Goal: Task Accomplishment & Management: Manage account settings

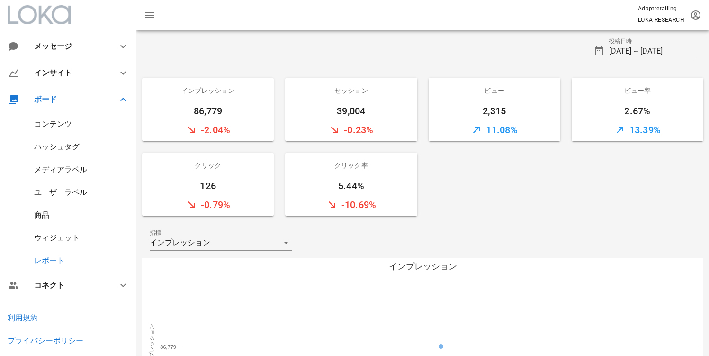
scroll to position [371, 0]
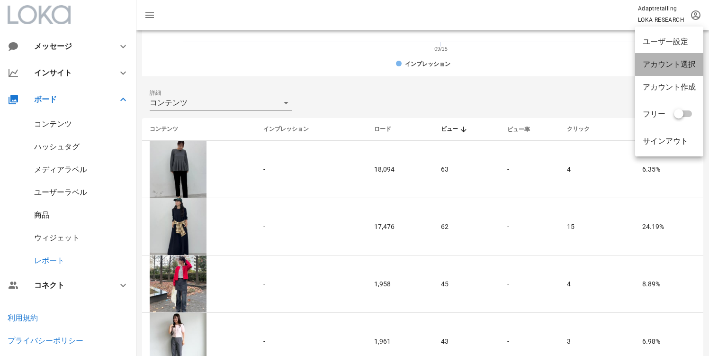
click at [682, 75] on div "アカウント選択" at bounding box center [669, 64] width 68 height 23
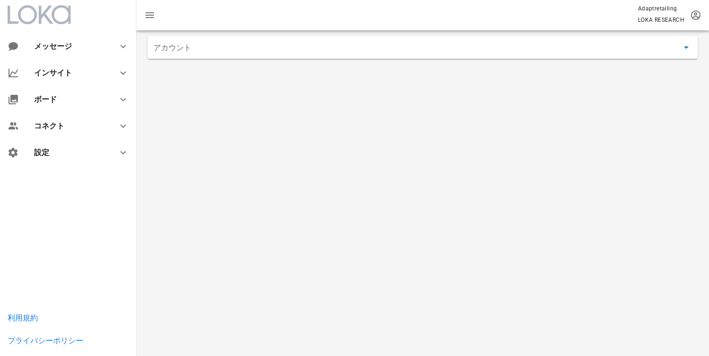
click at [262, 52] on input "アカウント" at bounding box center [415, 47] width 525 height 15
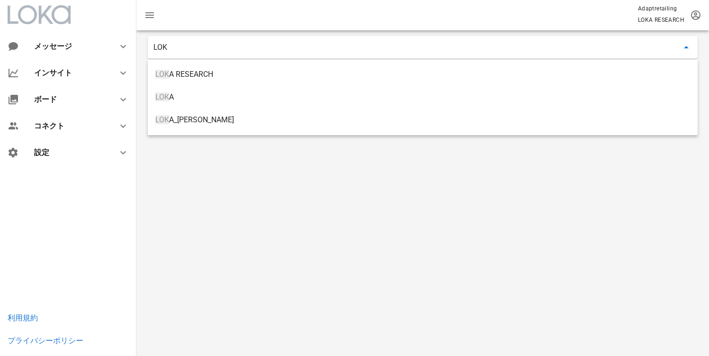
type input "LOKA"
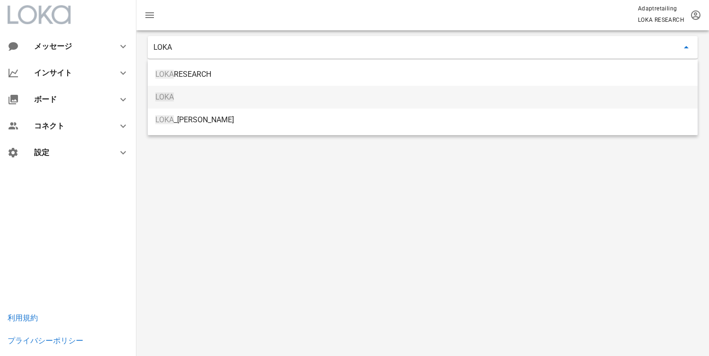
click at [198, 87] on div "LOKA" at bounding box center [422, 97] width 535 height 20
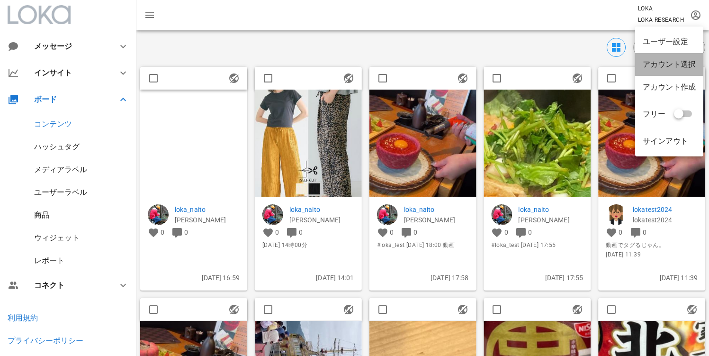
click at [686, 66] on div "アカウント選択" at bounding box center [669, 64] width 53 height 9
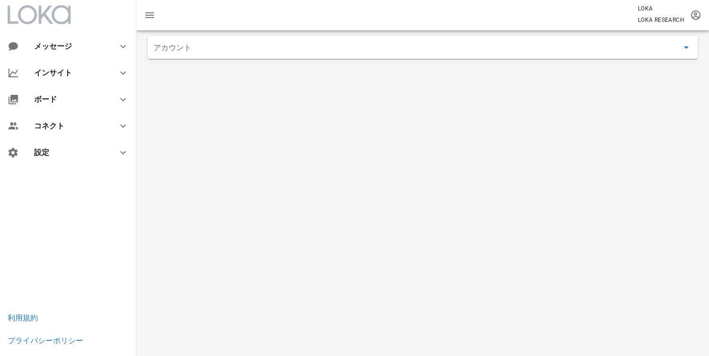
click at [256, 45] on input "アカウント" at bounding box center [415, 47] width 525 height 15
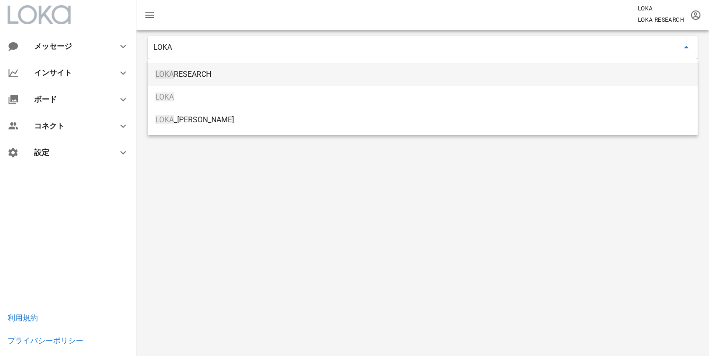
click at [270, 63] on div "LOKA RESEARCH" at bounding box center [423, 74] width 550 height 23
type input "LOKA RESEARCH"
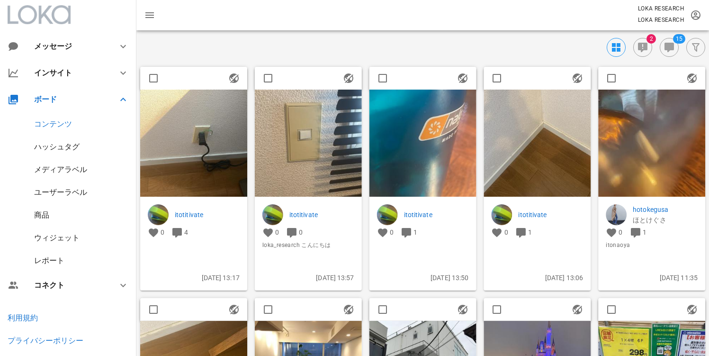
click at [64, 237] on div "ウィジェット" at bounding box center [56, 237] width 45 height 9
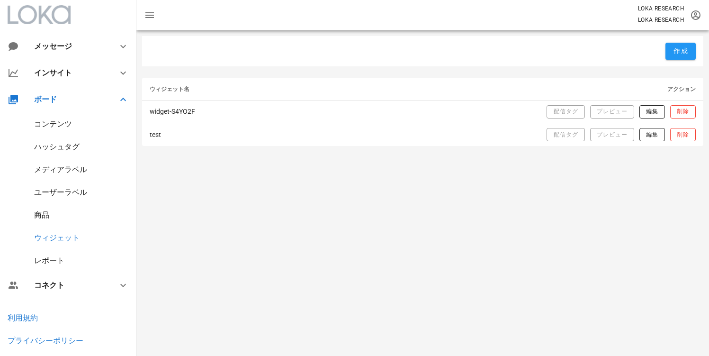
click at [348, 162] on div "作成 ウィジェット名 アクション widget-S4YO2F 配信タグ プレビュー 編集 削除 test 配信タグ プレビュー 編集 削除" at bounding box center [422, 192] width 573 height 325
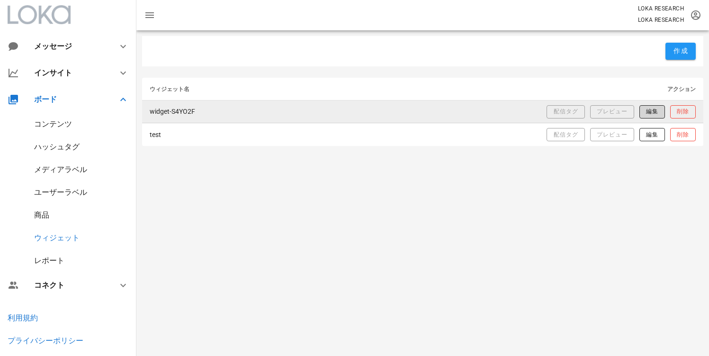
click at [646, 113] on span "編集" at bounding box center [652, 112] width 13 height 8
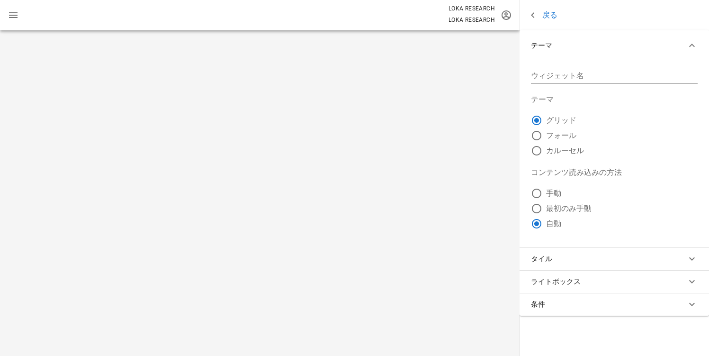
type input "widget-S4YO2F"
radio input "false"
radio input "true"
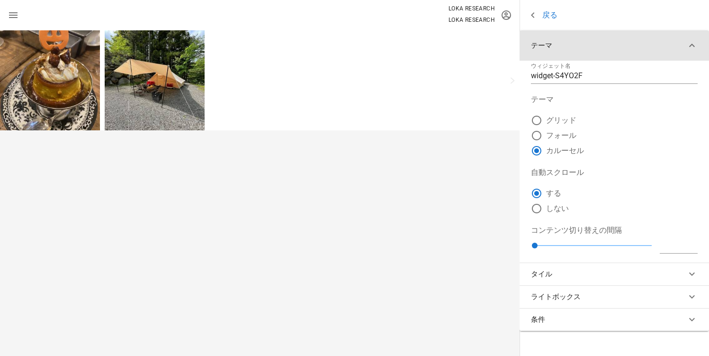
click at [670, 37] on button "テーマ" at bounding box center [614, 45] width 189 height 30
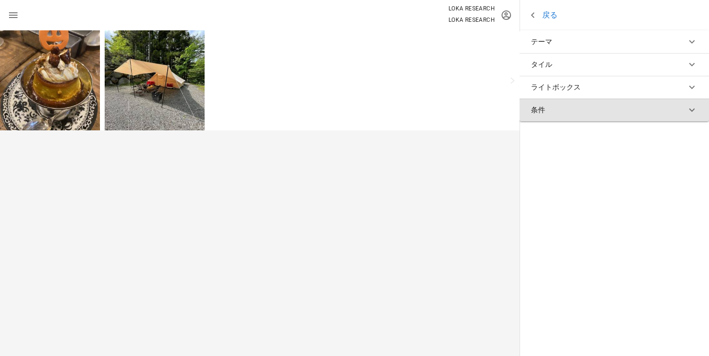
click at [560, 110] on button "条件" at bounding box center [614, 110] width 189 height 23
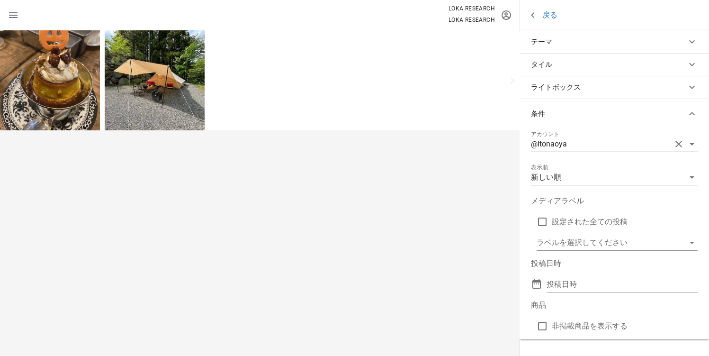
click at [691, 140] on icon at bounding box center [691, 143] width 11 height 11
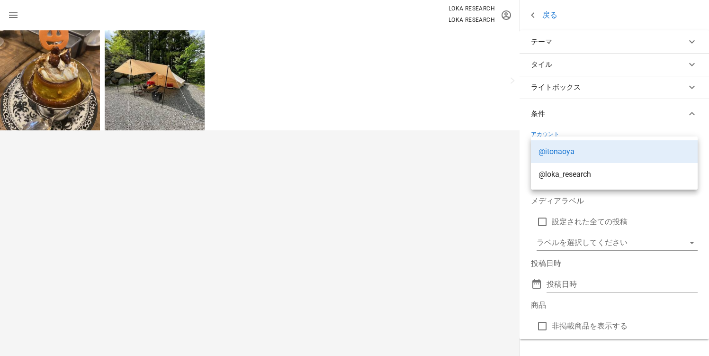
click at [706, 146] on div "アカウント @itonaoya 表示順 新しい順 メディアラベル 設定された全ての投稿 ラベルを選択してください 投稿日時 投稿日時 商品 非掲載商品を表示する" at bounding box center [614, 234] width 189 height 210
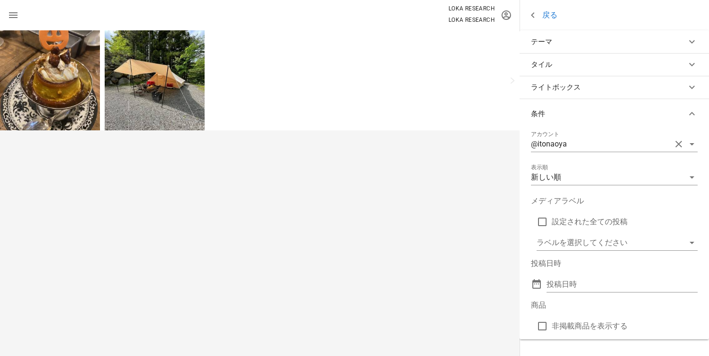
click at [589, 223] on label "設定された全ての投稿" at bounding box center [625, 221] width 146 height 9
click at [677, 245] on input "メディアラベル" at bounding box center [611, 242] width 148 height 15
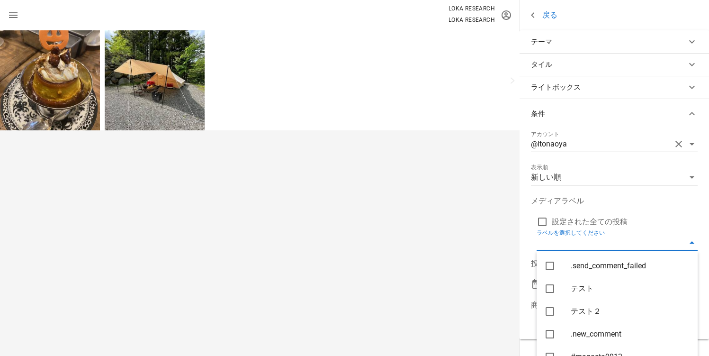
click at [680, 209] on div "メディアラベル 設定された全ての投稿" at bounding box center [614, 211] width 167 height 32
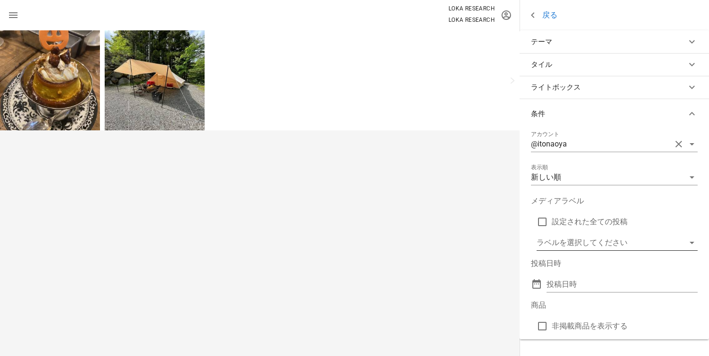
click at [697, 243] on icon at bounding box center [691, 242] width 11 height 11
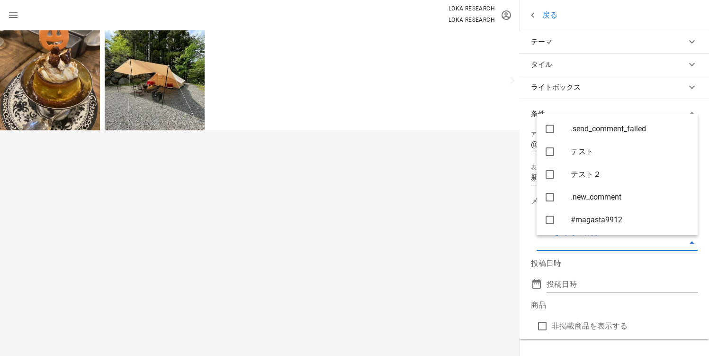
click at [694, 244] on icon at bounding box center [691, 242] width 11 height 11
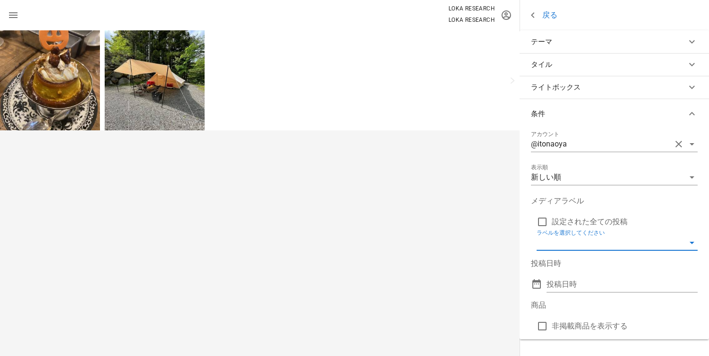
click at [685, 225] on label "設定された全ての投稿" at bounding box center [625, 221] width 146 height 9
click at [636, 220] on label "設定された全ての投稿" at bounding box center [625, 221] width 146 height 9
checkbox input "false"
click at [669, 240] on input "メディアラベル" at bounding box center [611, 242] width 148 height 15
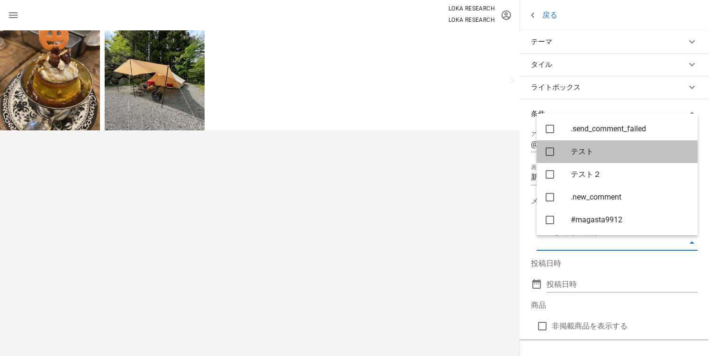
click at [590, 156] on div "テスト" at bounding box center [630, 151] width 119 height 20
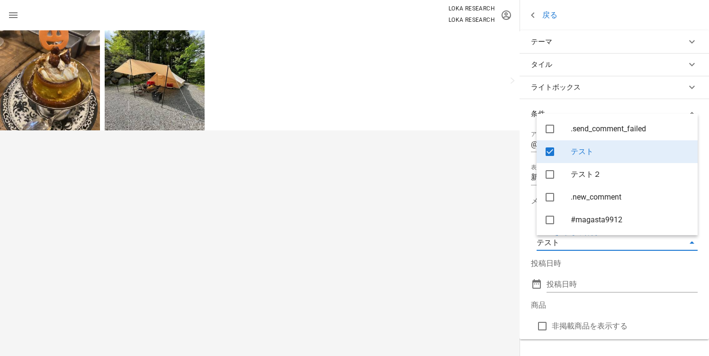
click at [600, 148] on div "テスト" at bounding box center [630, 151] width 119 height 9
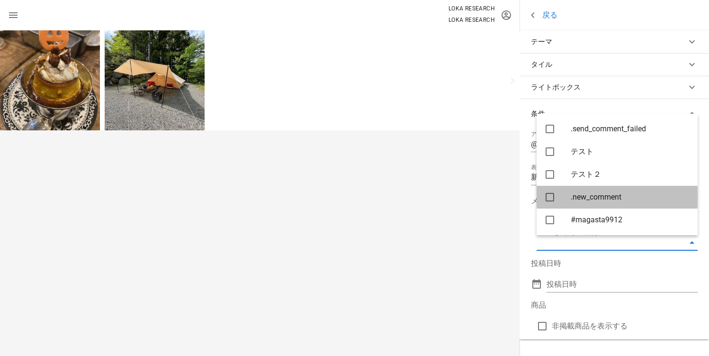
click at [611, 196] on div ".new_comment" at bounding box center [630, 196] width 119 height 9
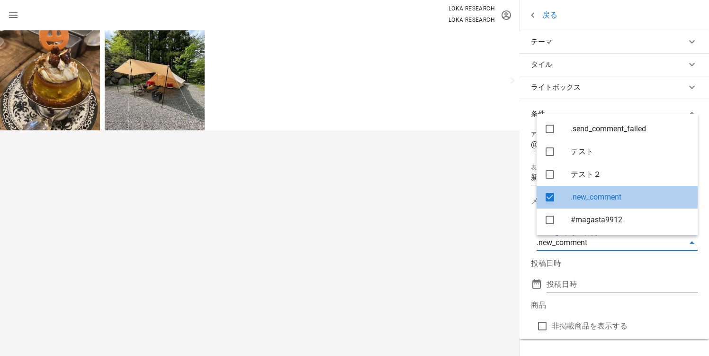
click at [613, 196] on div ".new_comment" at bounding box center [630, 196] width 119 height 9
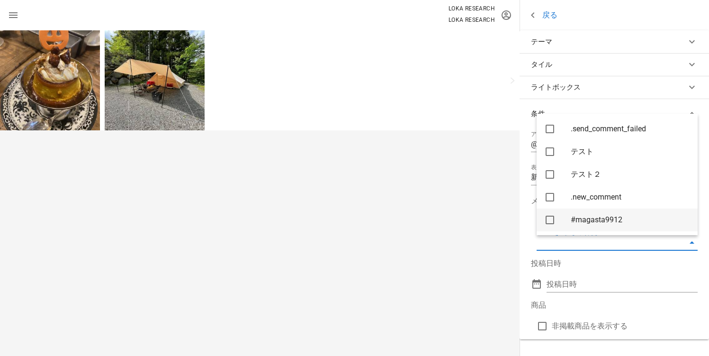
click at [623, 215] on div "#magasta9912" at bounding box center [630, 219] width 119 height 20
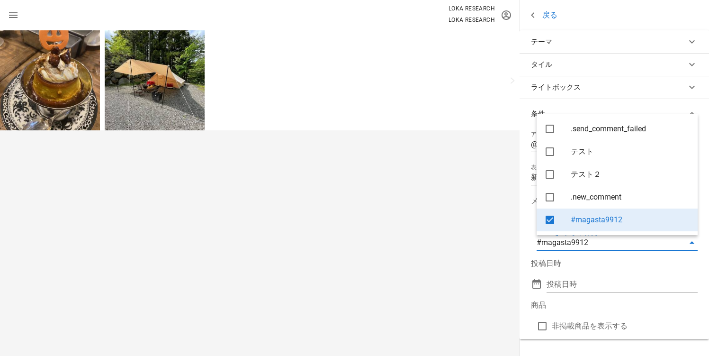
click at [622, 216] on div "#magasta9912" at bounding box center [630, 219] width 119 height 9
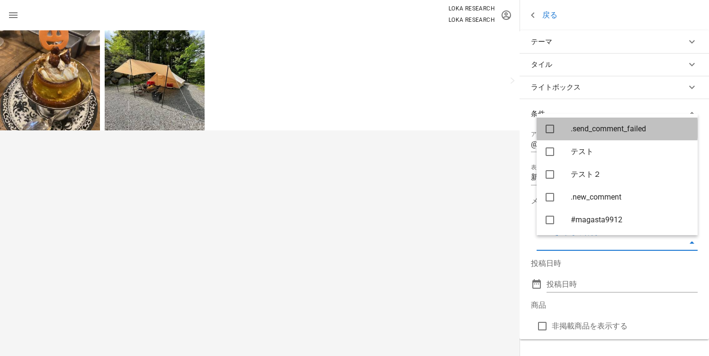
click at [595, 132] on div ".send_comment_failed" at bounding box center [630, 128] width 119 height 9
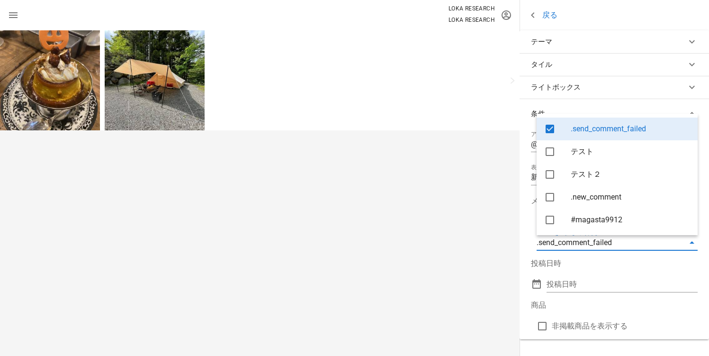
click at [599, 131] on div ".send_comment_failed" at bounding box center [630, 128] width 119 height 9
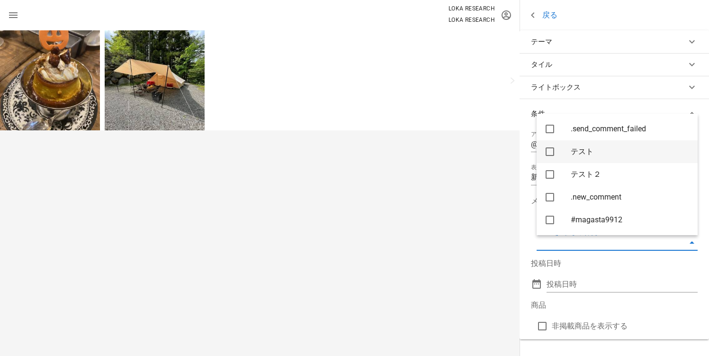
click at [600, 149] on div "テスト" at bounding box center [630, 151] width 119 height 9
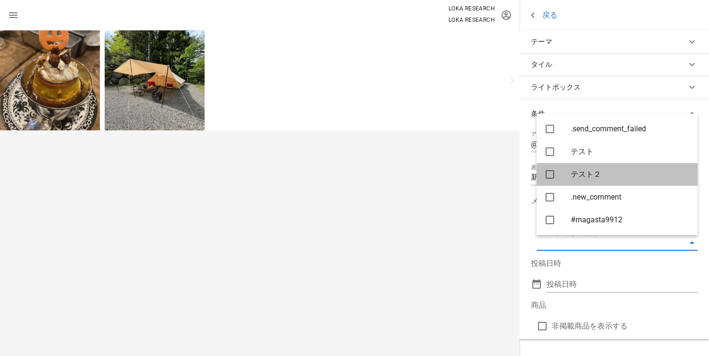
click at [599, 166] on div "テスト２" at bounding box center [630, 174] width 119 height 20
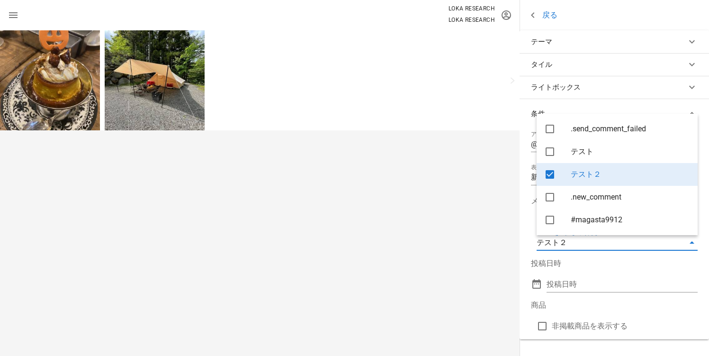
click at [600, 171] on div "テスト２" at bounding box center [630, 174] width 119 height 9
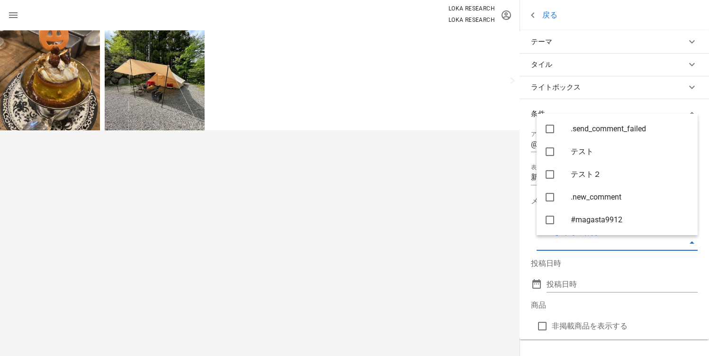
click at [696, 270] on div "投稿日時 投稿日時" at bounding box center [614, 275] width 167 height 34
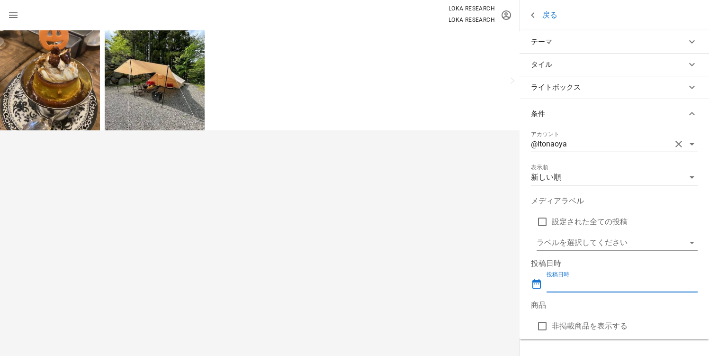
click at [600, 287] on input "投稿日時" at bounding box center [616, 284] width 138 height 15
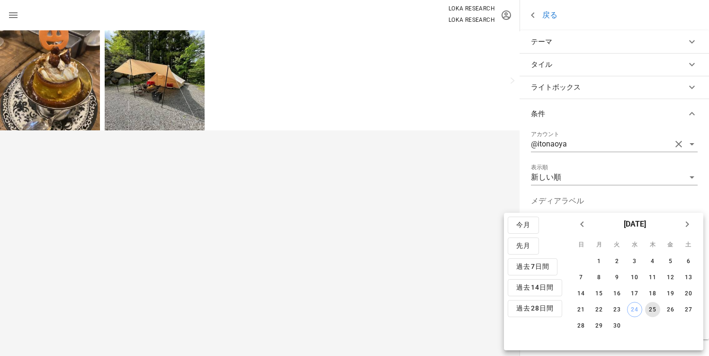
click at [653, 308] on div "25" at bounding box center [652, 309] width 15 height 7
click at [670, 308] on div "26" at bounding box center [670, 309] width 15 height 7
type input "2025-09-25 ~ 2025-09-26"
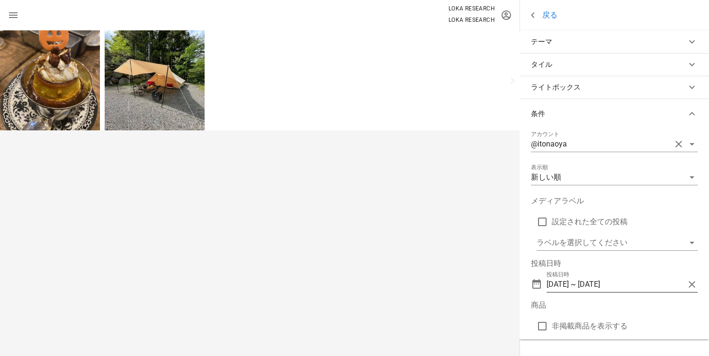
click at [689, 287] on button "clear icon" at bounding box center [691, 284] width 11 height 11
click at [591, 323] on label "非掲載商品を表示する" at bounding box center [625, 325] width 146 height 9
click at [592, 324] on label "非掲載商品を表示する" at bounding box center [625, 325] width 146 height 9
checkbox input "false"
click at [657, 240] on input "メディアラベル" at bounding box center [611, 242] width 148 height 15
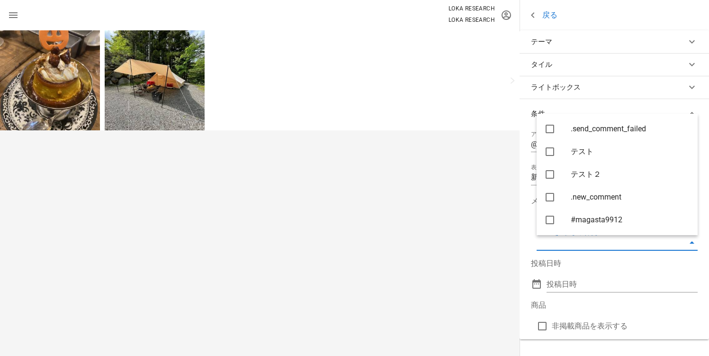
click at [685, 259] on div "投稿日時 投稿日時" at bounding box center [614, 275] width 167 height 34
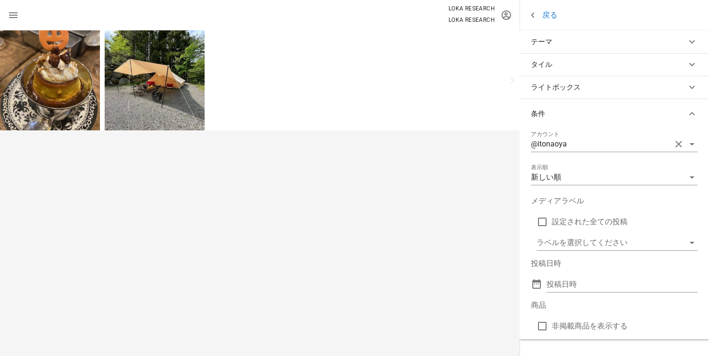
click at [579, 219] on label "設定された全ての投稿" at bounding box center [625, 221] width 146 height 9
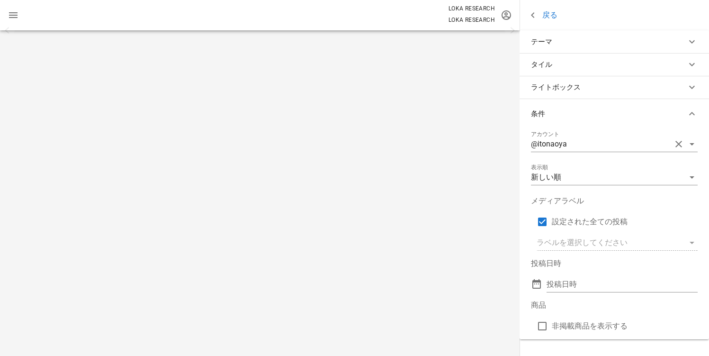
click at [637, 241] on div "メディアラベル 設定された全ての投稿 ラベルを選択してください" at bounding box center [614, 222] width 167 height 55
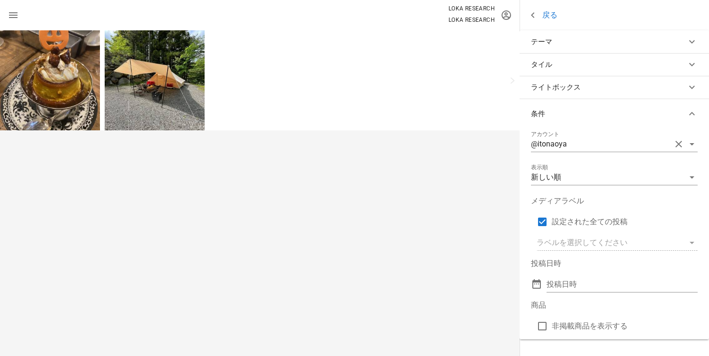
click at [620, 223] on label "設定された全ての投稿" at bounding box center [625, 221] width 146 height 9
click at [597, 242] on input "メディアラベル" at bounding box center [611, 242] width 148 height 15
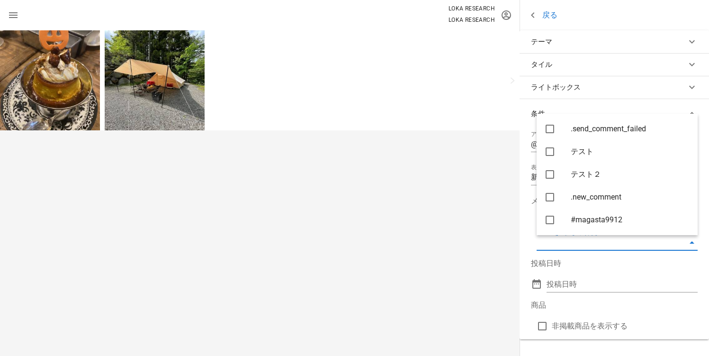
click at [630, 256] on div "アカウント @itonaoya 表示順 新しい順 メディアラベル 設定された全ての投稿 ラベルを選択してください 投稿日時 投稿日時 商品 非掲載商品を表示する" at bounding box center [614, 234] width 189 height 210
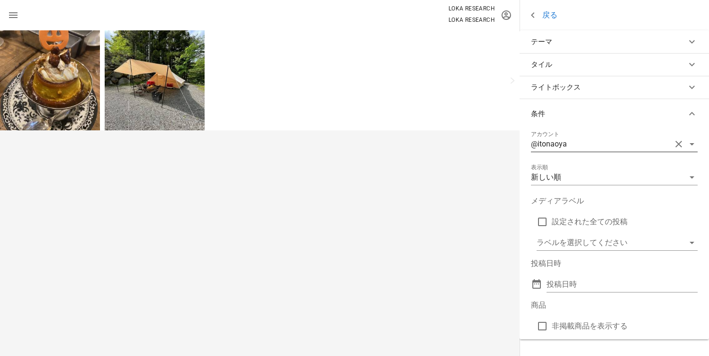
click at [566, 144] on div "@itonaoya" at bounding box center [549, 144] width 36 height 9
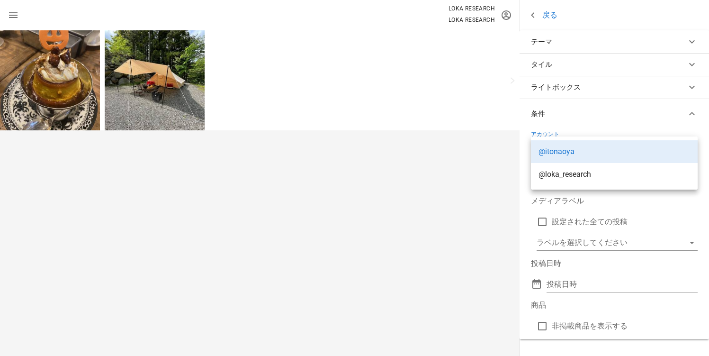
click at [658, 225] on label "設定された全ての投稿" at bounding box center [625, 221] width 146 height 9
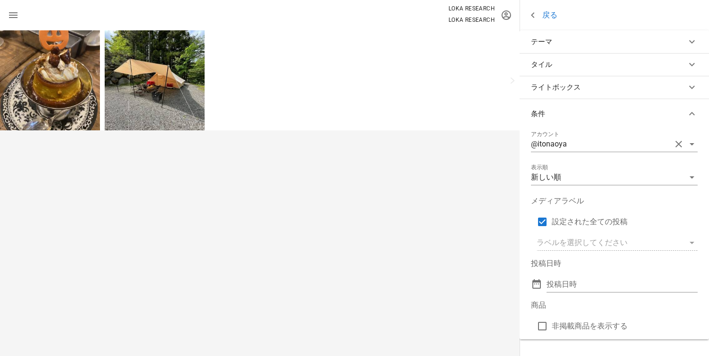
click at [635, 222] on label "設定された全ての投稿" at bounding box center [625, 221] width 146 height 9
checkbox input "false"
click at [619, 325] on label "非掲載商品を表示する" at bounding box center [625, 325] width 146 height 9
click at [617, 325] on label "非掲載商品を表示する" at bounding box center [625, 325] width 146 height 9
checkbox input "false"
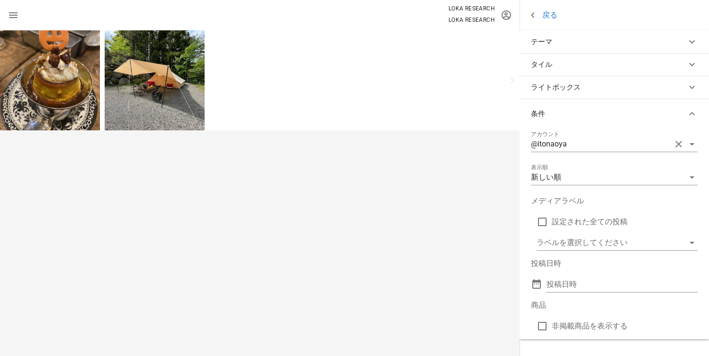
click at [554, 18] on link "戻る" at bounding box center [542, 15] width 30 height 12
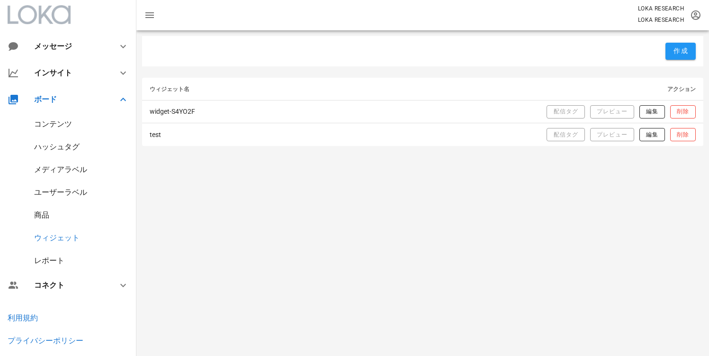
click at [57, 120] on div "コンテンツ" at bounding box center [53, 123] width 38 height 9
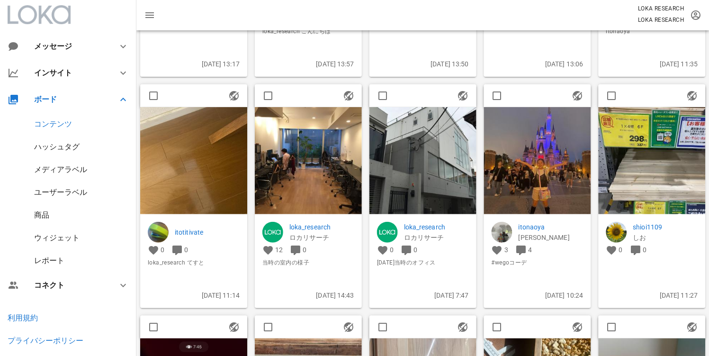
scroll to position [86, 0]
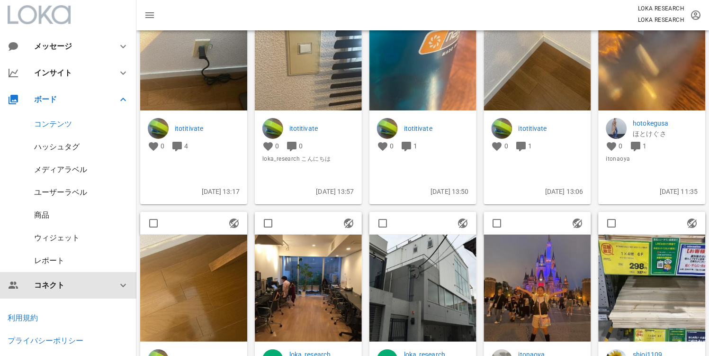
click at [66, 289] on div "コネクト" at bounding box center [70, 284] width 72 height 9
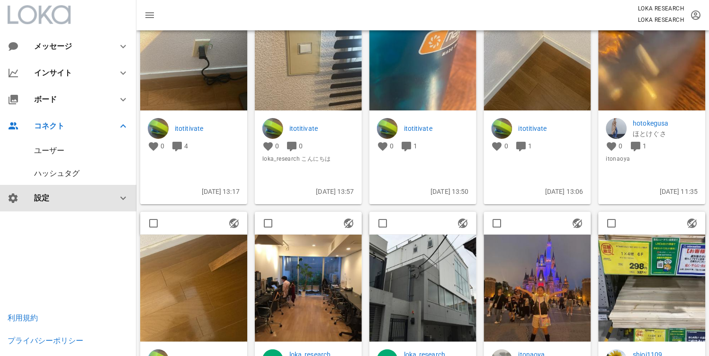
click at [56, 202] on div "設定" at bounding box center [70, 197] width 72 height 9
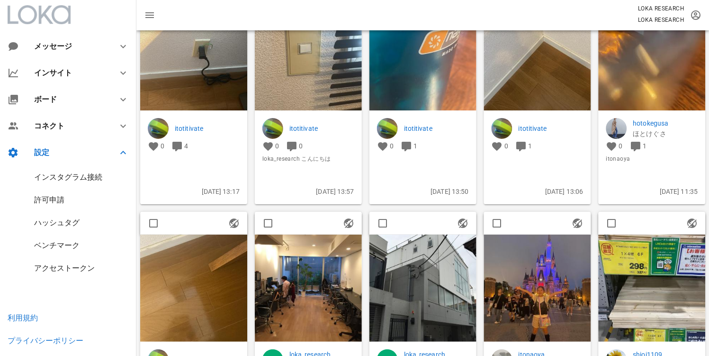
click at [56, 179] on div "インスタグラム接続" at bounding box center [68, 176] width 68 height 9
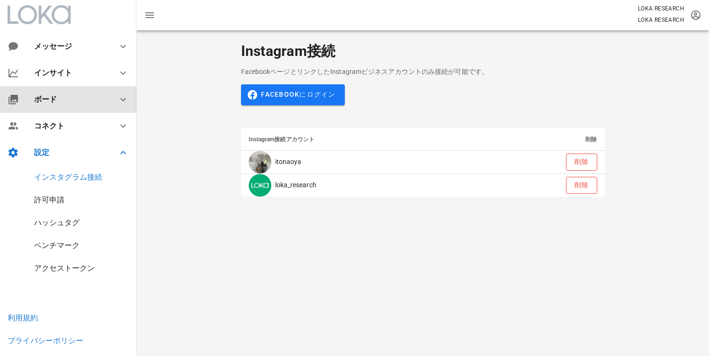
click at [47, 92] on div "ボード" at bounding box center [68, 99] width 136 height 27
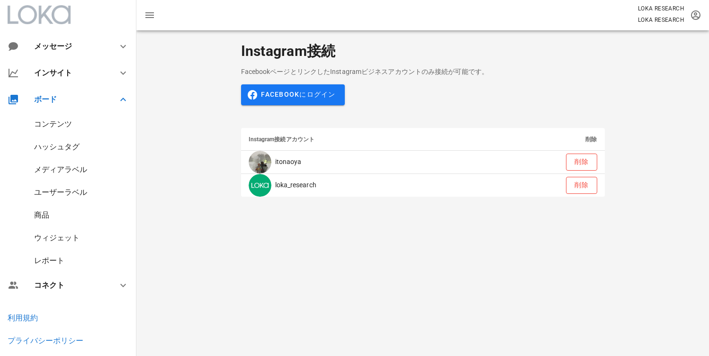
click at [55, 120] on div "コンテンツ" at bounding box center [53, 123] width 38 height 9
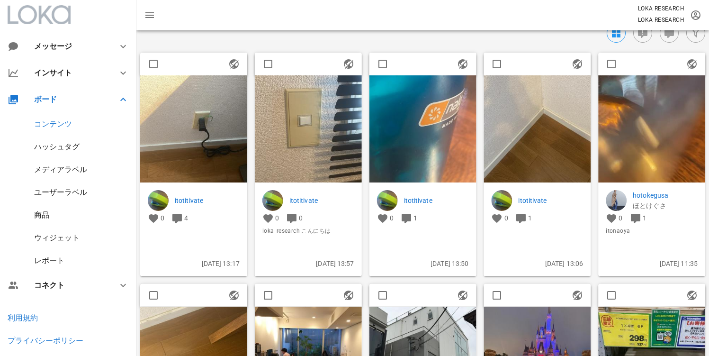
scroll to position [16, 0]
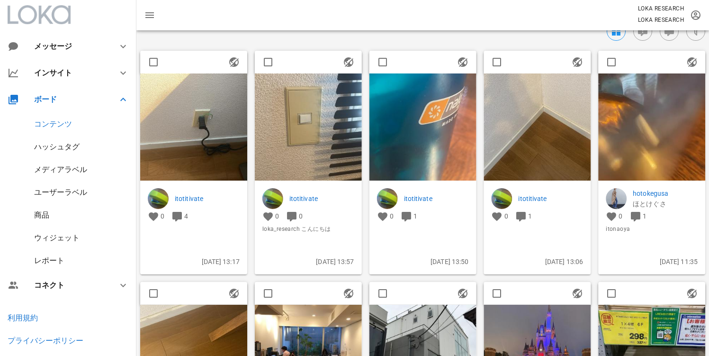
click at [184, 118] on img at bounding box center [193, 126] width 107 height 107
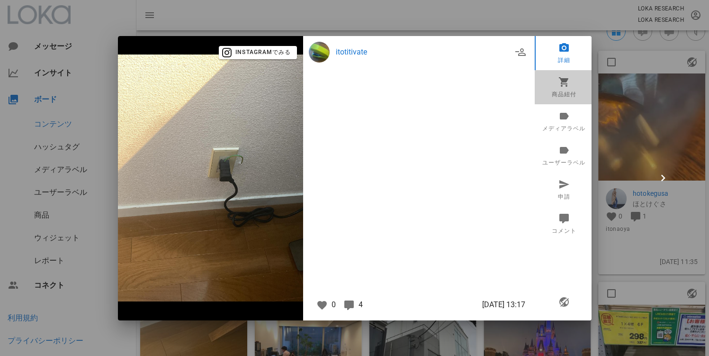
click at [572, 84] on link "商品紐付" at bounding box center [564, 87] width 59 height 34
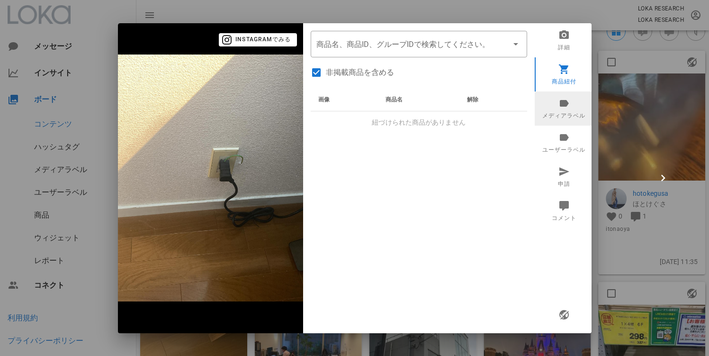
click at [564, 112] on link "メディアラベル" at bounding box center [564, 108] width 59 height 34
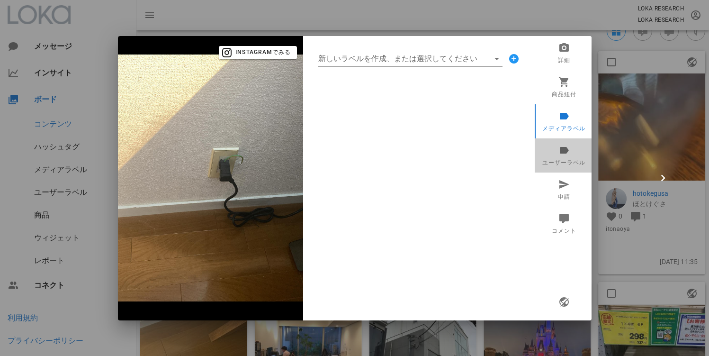
click at [570, 151] on link "ユーザーラベル" at bounding box center [564, 155] width 59 height 34
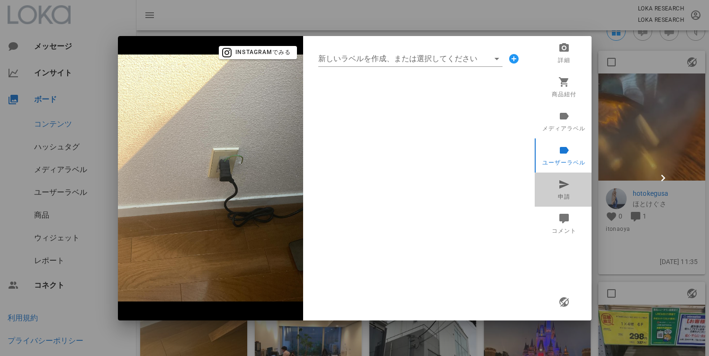
click at [573, 183] on link "申請" at bounding box center [564, 189] width 59 height 34
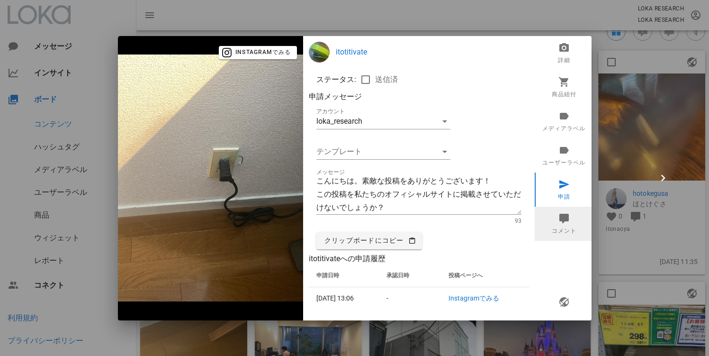
click at [566, 224] on link "コメント" at bounding box center [564, 224] width 59 height 34
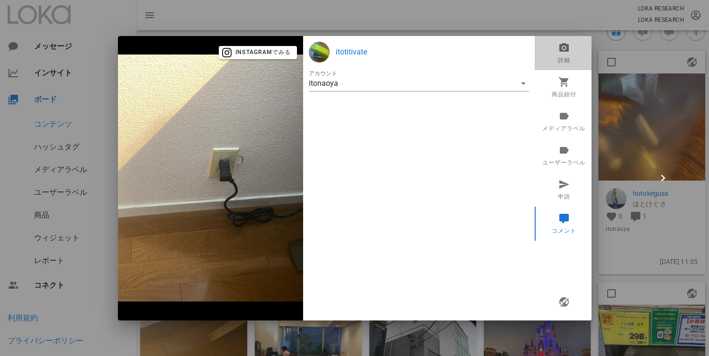
click at [561, 63] on link "詳細" at bounding box center [564, 53] width 59 height 34
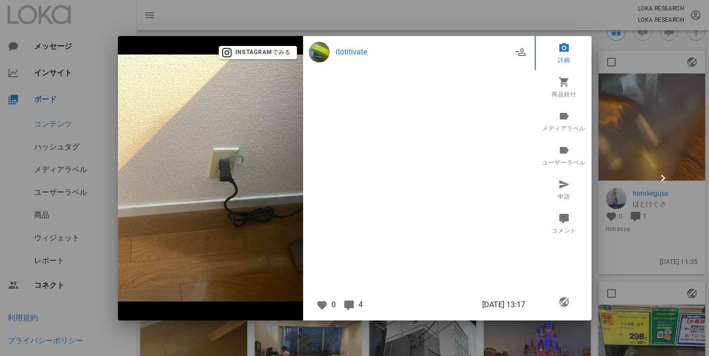
click at [648, 181] on div at bounding box center [354, 178] width 709 height 356
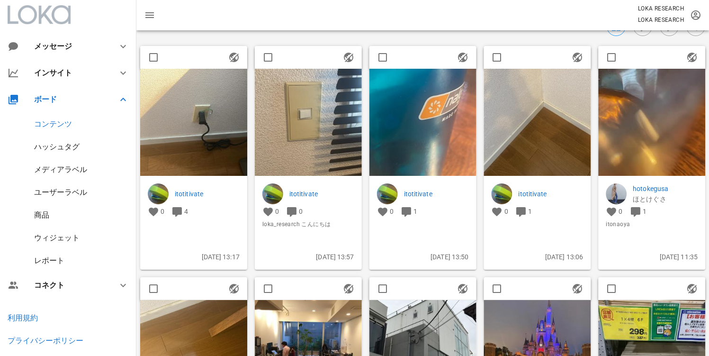
scroll to position [0, 0]
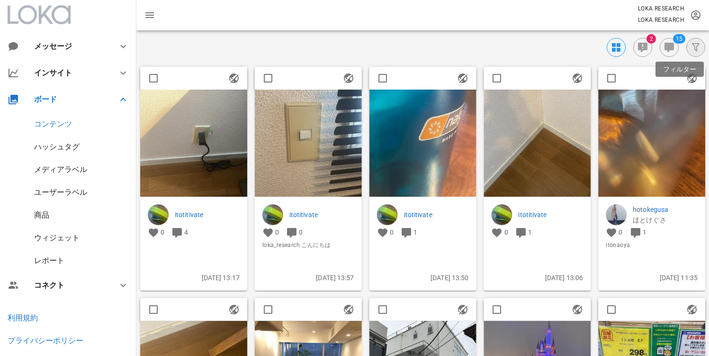
click at [697, 55] on button "button" at bounding box center [695, 47] width 19 height 19
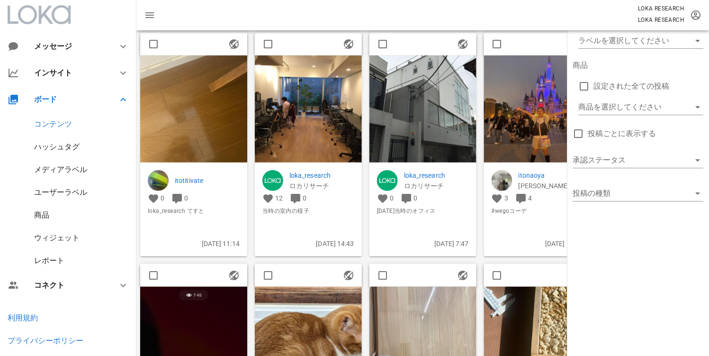
scroll to position [264, 0]
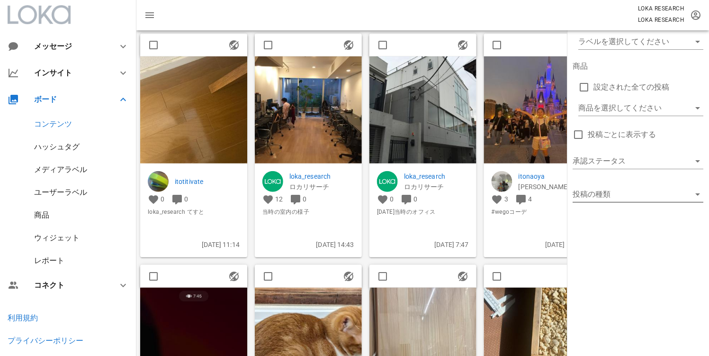
click at [624, 188] on div "投稿の種類" at bounding box center [638, 196] width 131 height 31
click at [624, 188] on div at bounding box center [625, 194] width 104 height 15
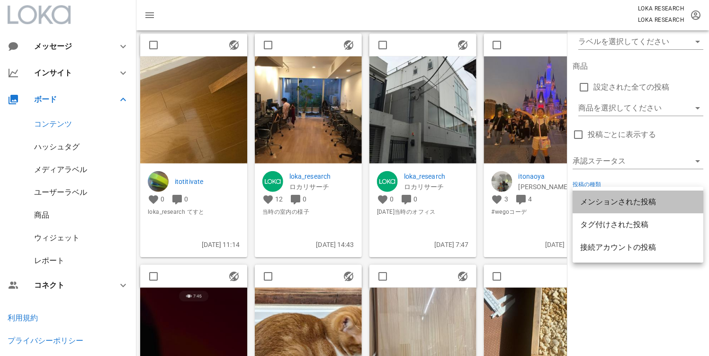
click at [635, 201] on div "メンションされた投稿" at bounding box center [638, 201] width 116 height 9
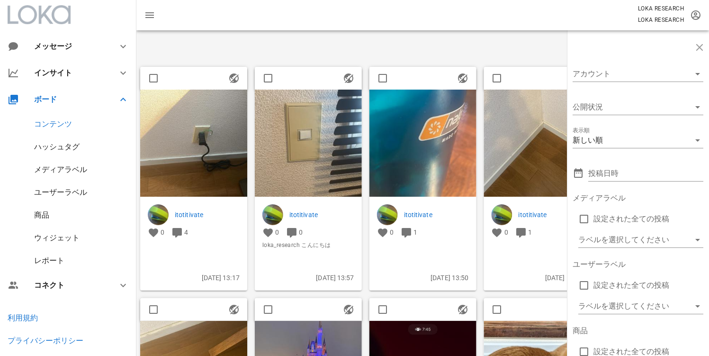
click at [507, 46] on div "15 2" at bounding box center [420, 47] width 569 height 19
click at [695, 46] on icon "button" at bounding box center [699, 47] width 11 height 11
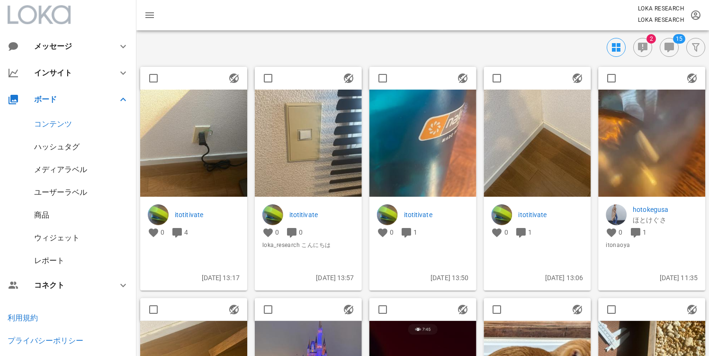
click at [180, 185] on img at bounding box center [193, 143] width 107 height 107
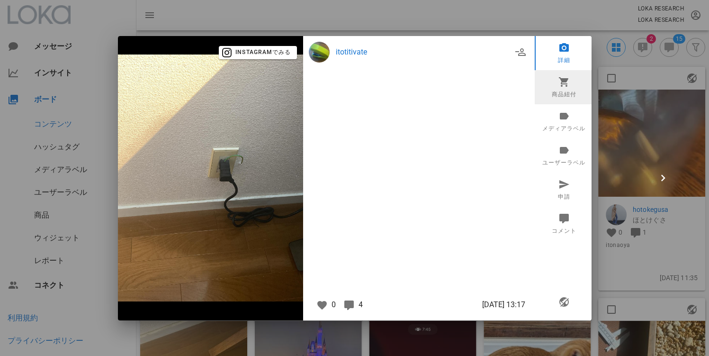
click at [555, 87] on link "商品紐付" at bounding box center [564, 87] width 59 height 34
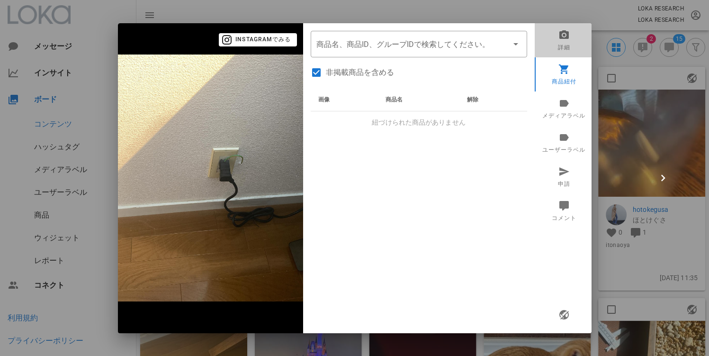
click at [555, 55] on link "詳細" at bounding box center [564, 40] width 59 height 34
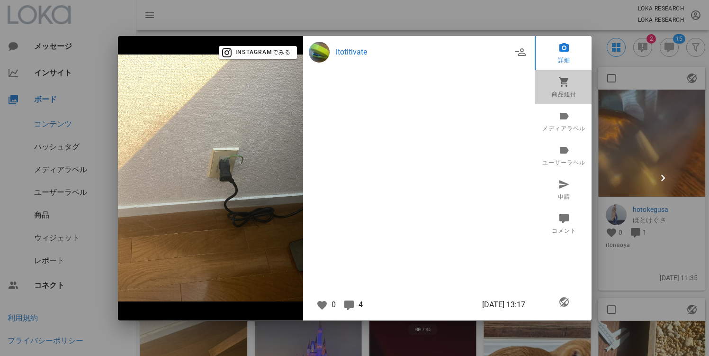
click at [562, 90] on link "商品紐付" at bounding box center [564, 87] width 59 height 34
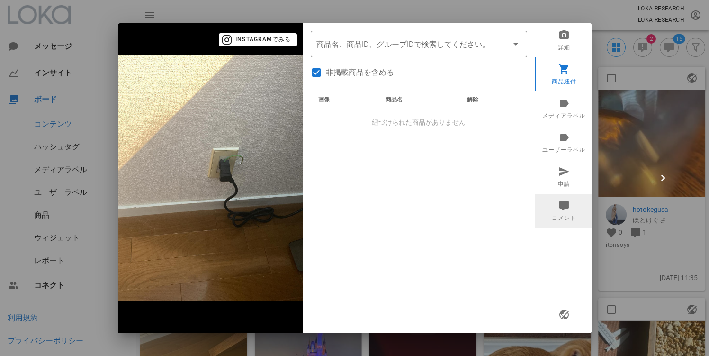
click at [562, 210] on icon at bounding box center [563, 204] width 11 height 11
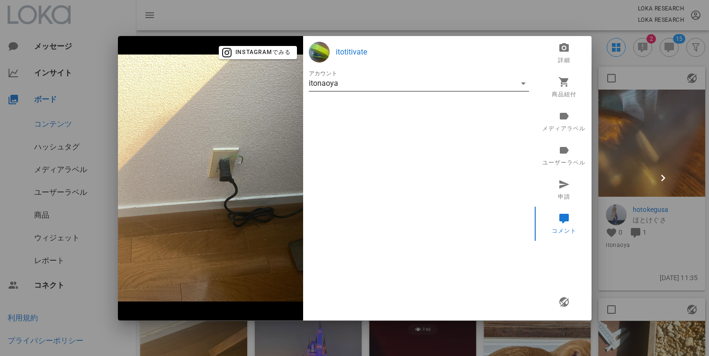
click at [487, 82] on div "itonaoya" at bounding box center [412, 83] width 207 height 15
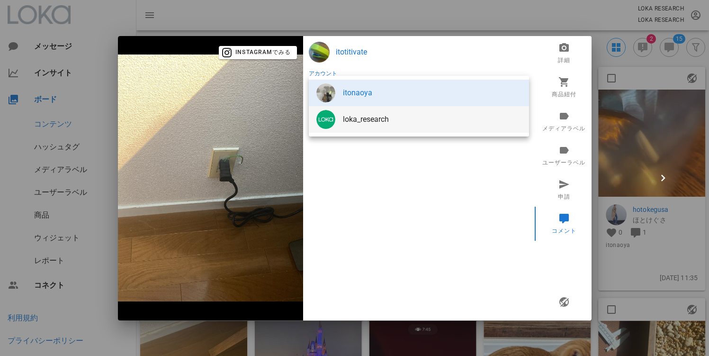
click at [437, 118] on div "loka_research" at bounding box center [432, 119] width 179 height 9
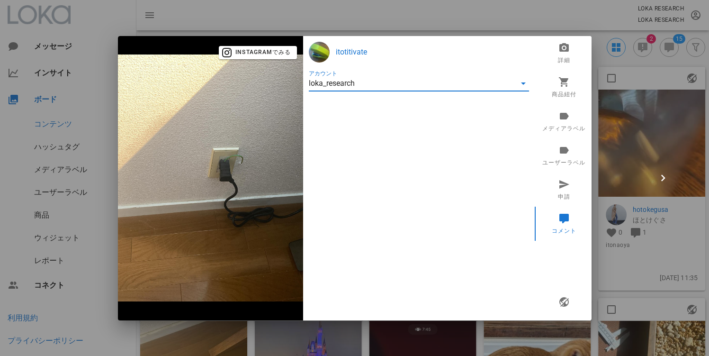
click at [438, 82] on div "loka_research" at bounding box center [412, 83] width 207 height 15
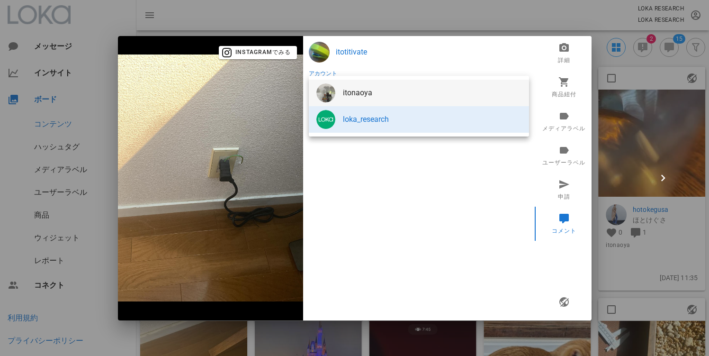
click at [438, 105] on div "itonaoya" at bounding box center [419, 93] width 220 height 27
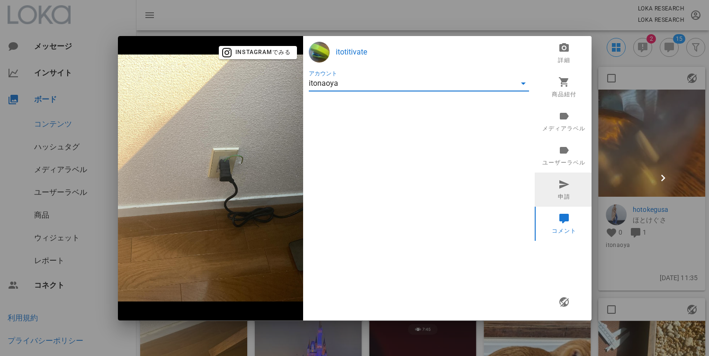
click at [559, 180] on icon at bounding box center [563, 183] width 11 height 11
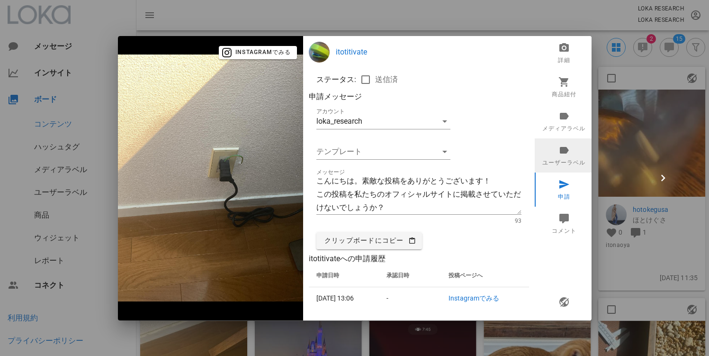
click at [558, 149] on icon at bounding box center [563, 149] width 11 height 11
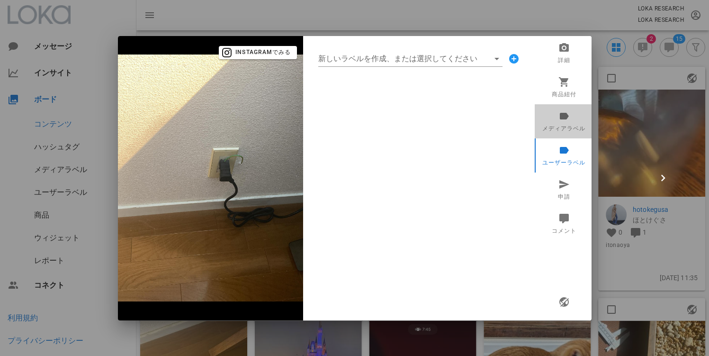
click at [558, 116] on icon at bounding box center [563, 115] width 11 height 11
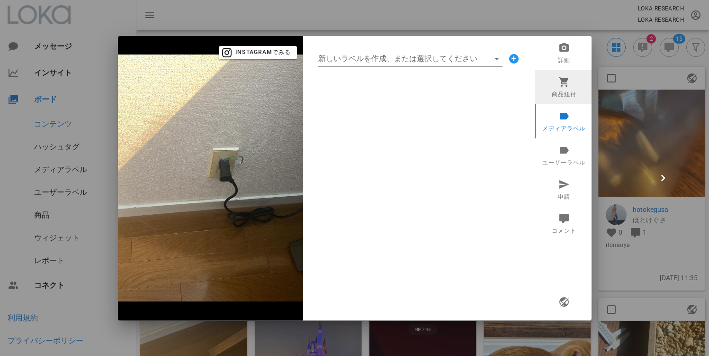
click at [563, 82] on icon at bounding box center [563, 81] width 11 height 11
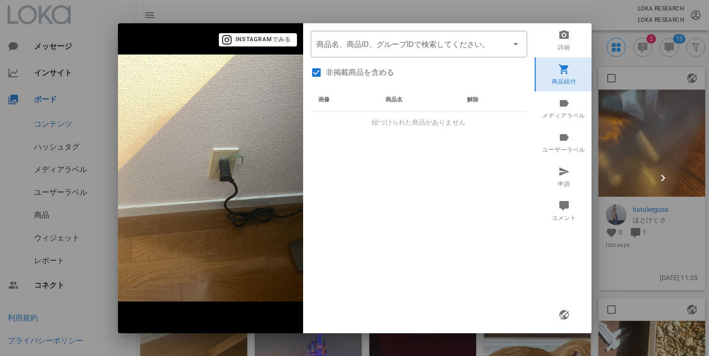
click at [563, 57] on link "商品紐付" at bounding box center [564, 74] width 59 height 34
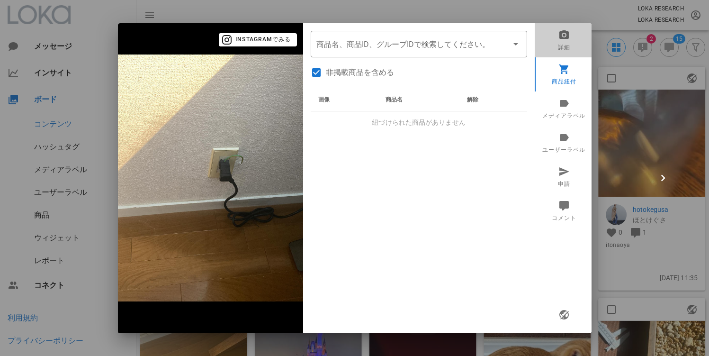
click at [565, 43] on link "詳細" at bounding box center [564, 40] width 59 height 34
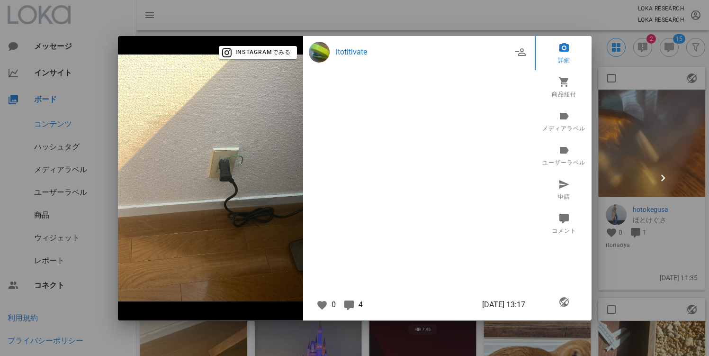
click at [357, 304] on div "0 4" at bounding box center [341, 305] width 56 height 12
click at [351, 306] on icon at bounding box center [348, 304] width 11 height 11
click at [628, 155] on div at bounding box center [354, 178] width 709 height 356
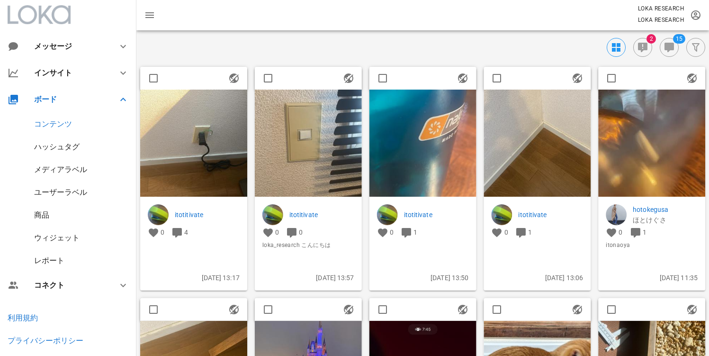
click at [279, 143] on img at bounding box center [308, 143] width 107 height 107
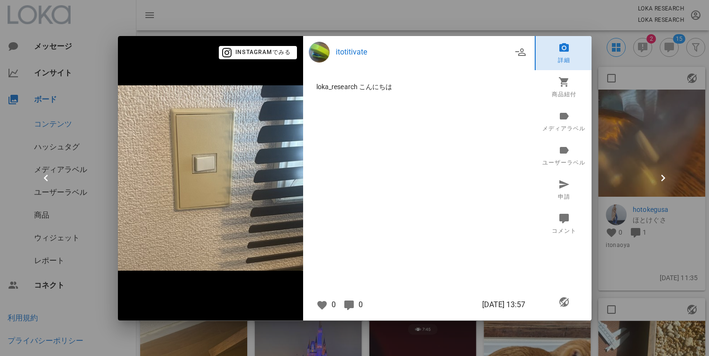
click at [561, 52] on icon at bounding box center [563, 47] width 11 height 11
click at [557, 81] on link "商品紐付" at bounding box center [564, 87] width 59 height 34
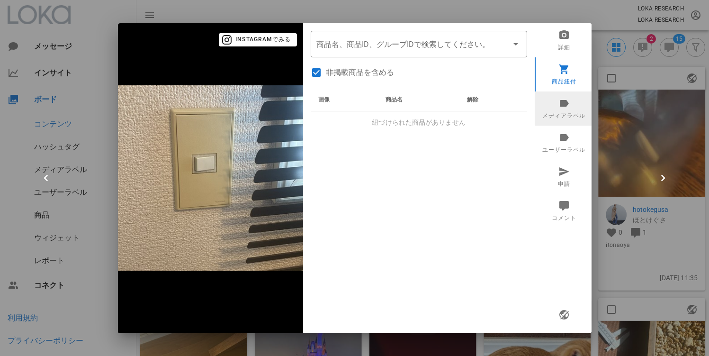
click at [564, 112] on link "メディアラベル" at bounding box center [564, 108] width 59 height 34
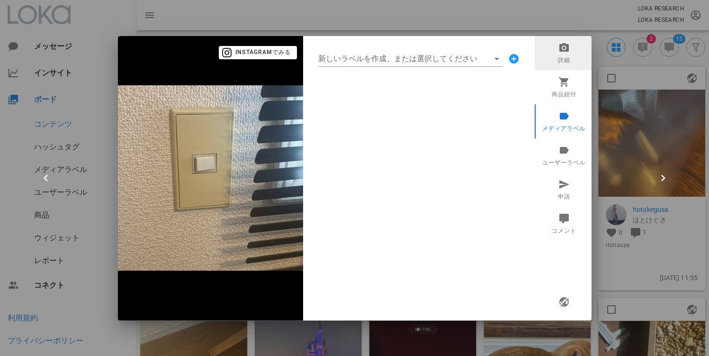
click at [560, 67] on link "詳細" at bounding box center [564, 53] width 59 height 34
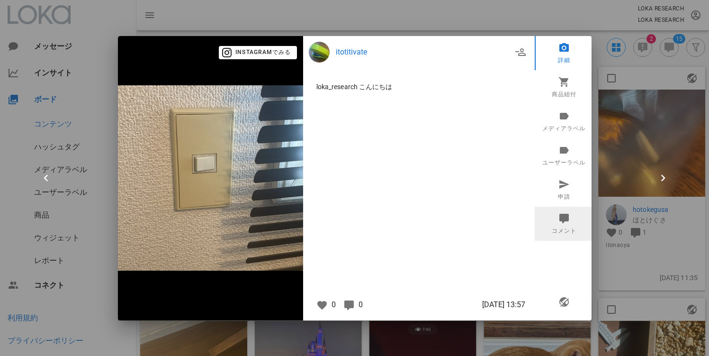
click at [567, 212] on icon at bounding box center [563, 217] width 11 height 11
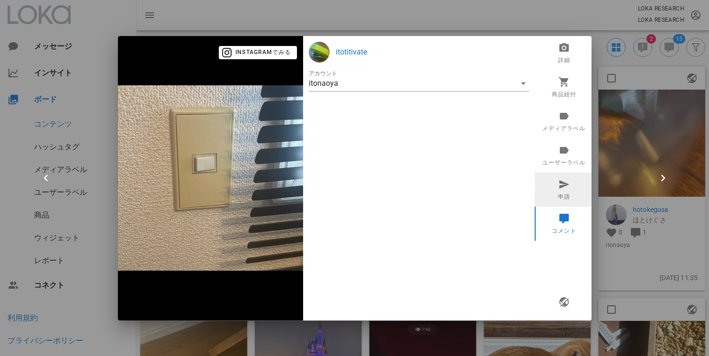
click at [563, 183] on icon at bounding box center [563, 183] width 11 height 11
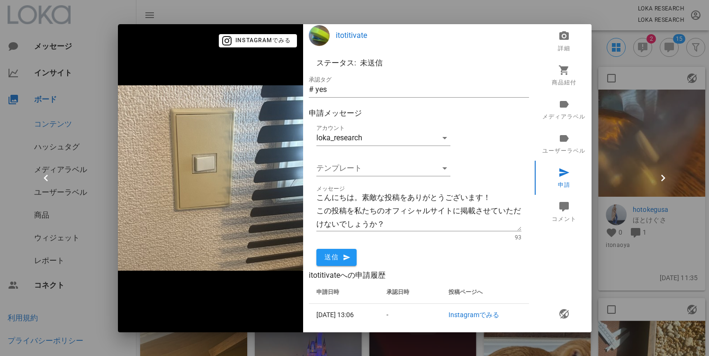
click at [633, 100] on div at bounding box center [354, 178] width 709 height 356
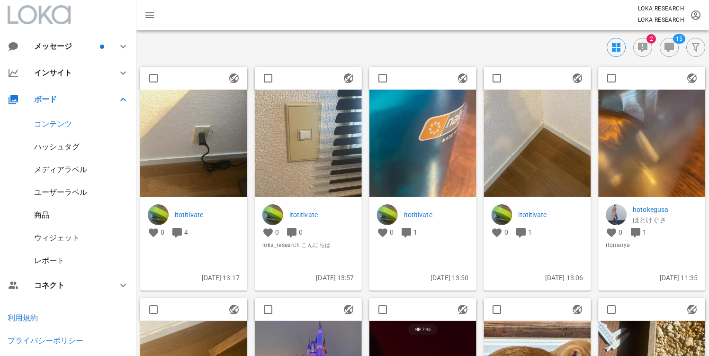
click at [57, 243] on div "ウィジェット" at bounding box center [68, 237] width 136 height 23
click at [58, 237] on div "ウィジェット" at bounding box center [56, 237] width 45 height 9
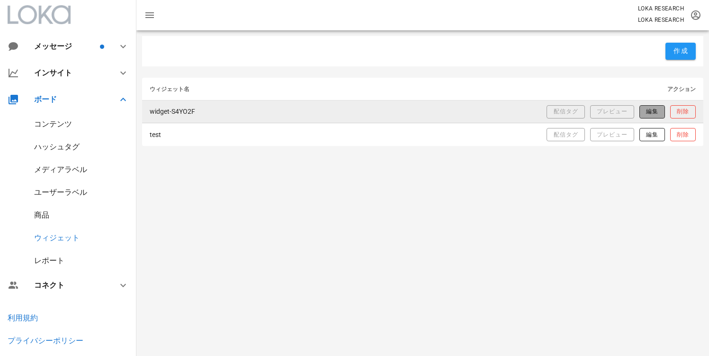
click at [653, 113] on span "編集" at bounding box center [652, 112] width 13 height 8
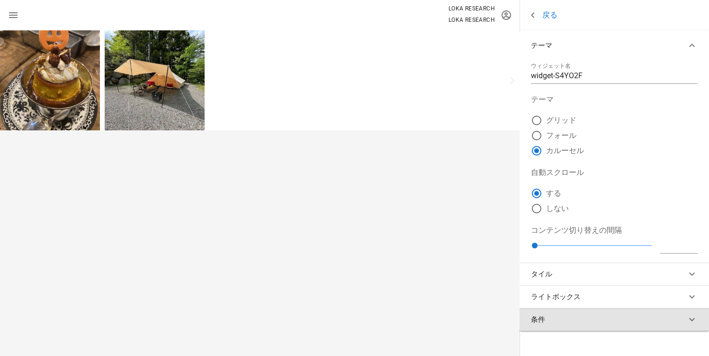
click at [599, 315] on button "条件" at bounding box center [614, 319] width 189 height 23
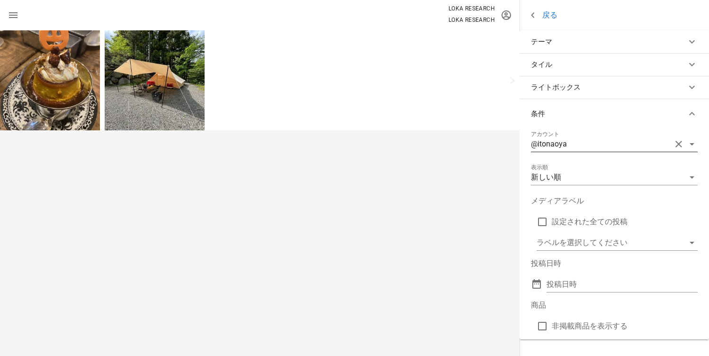
click at [581, 144] on div "@itonaoya" at bounding box center [601, 143] width 140 height 15
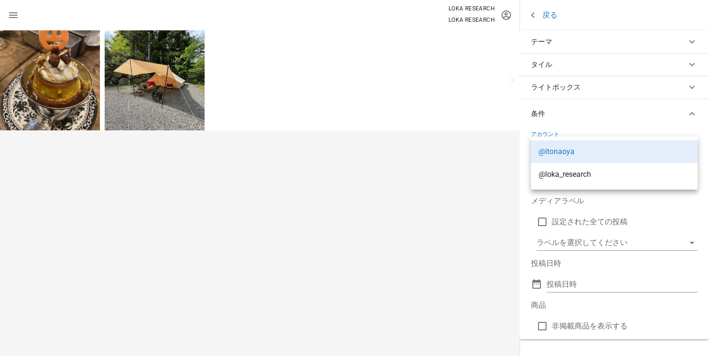
click at [479, 184] on div at bounding box center [260, 192] width 520 height 325
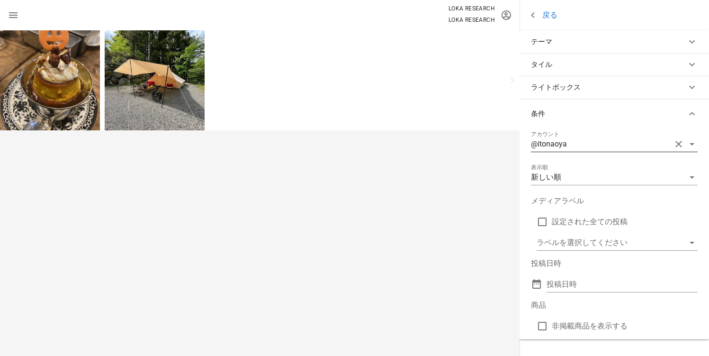
click at [580, 141] on div "@itonaoya" at bounding box center [601, 143] width 140 height 15
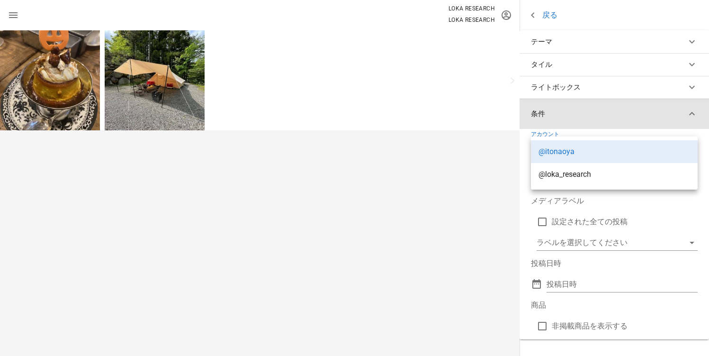
click at [611, 125] on button "条件" at bounding box center [614, 114] width 189 height 30
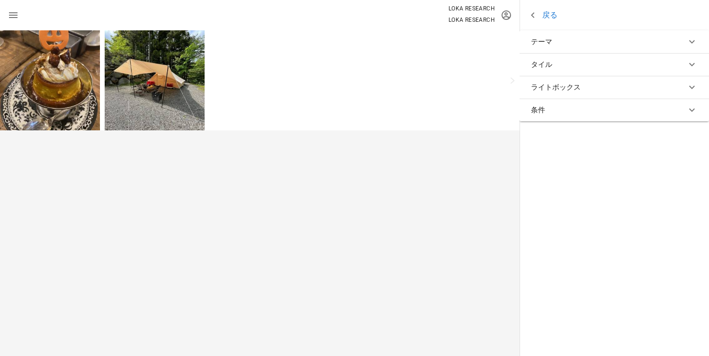
click at [608, 122] on div "戻る テーマ ウィジェット名 widget-S4YO2F テーマ グリッド フォール カルーセル 自動スクロール する しない コンテンツ切り替えの間隔 [D…" at bounding box center [614, 178] width 189 height 356
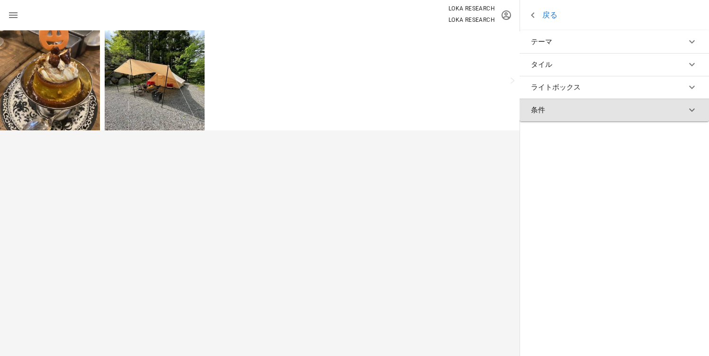
click at [605, 119] on button "条件" at bounding box center [614, 110] width 189 height 23
